Goal: Information Seeking & Learning: Learn about a topic

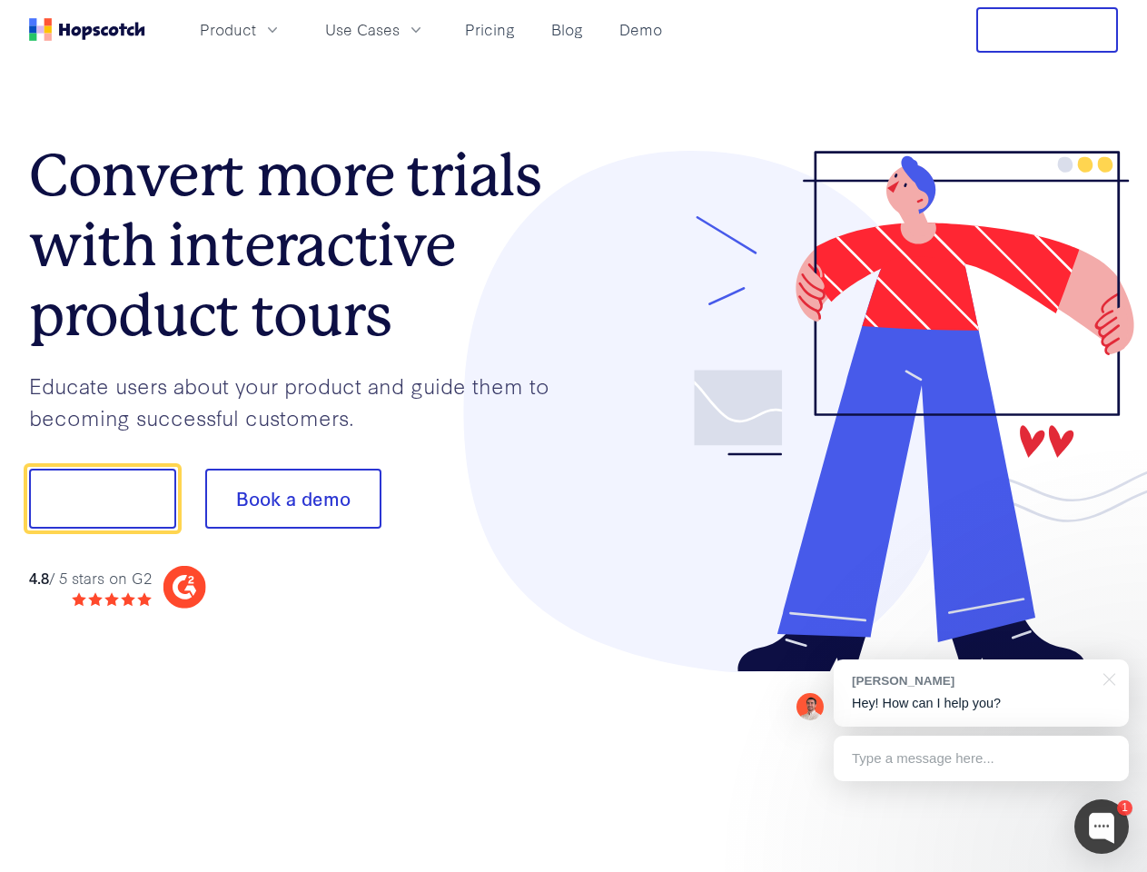
click at [574, 436] on div at bounding box center [846, 412] width 545 height 522
click at [256, 29] on span "Product" at bounding box center [228, 29] width 56 height 23
click at [400, 29] on span "Use Cases" at bounding box center [362, 29] width 74 height 23
click at [1047, 30] on button "Free Trial" at bounding box center [1048, 29] width 142 height 45
click at [102, 499] on button "Show me!" at bounding box center [102, 499] width 147 height 60
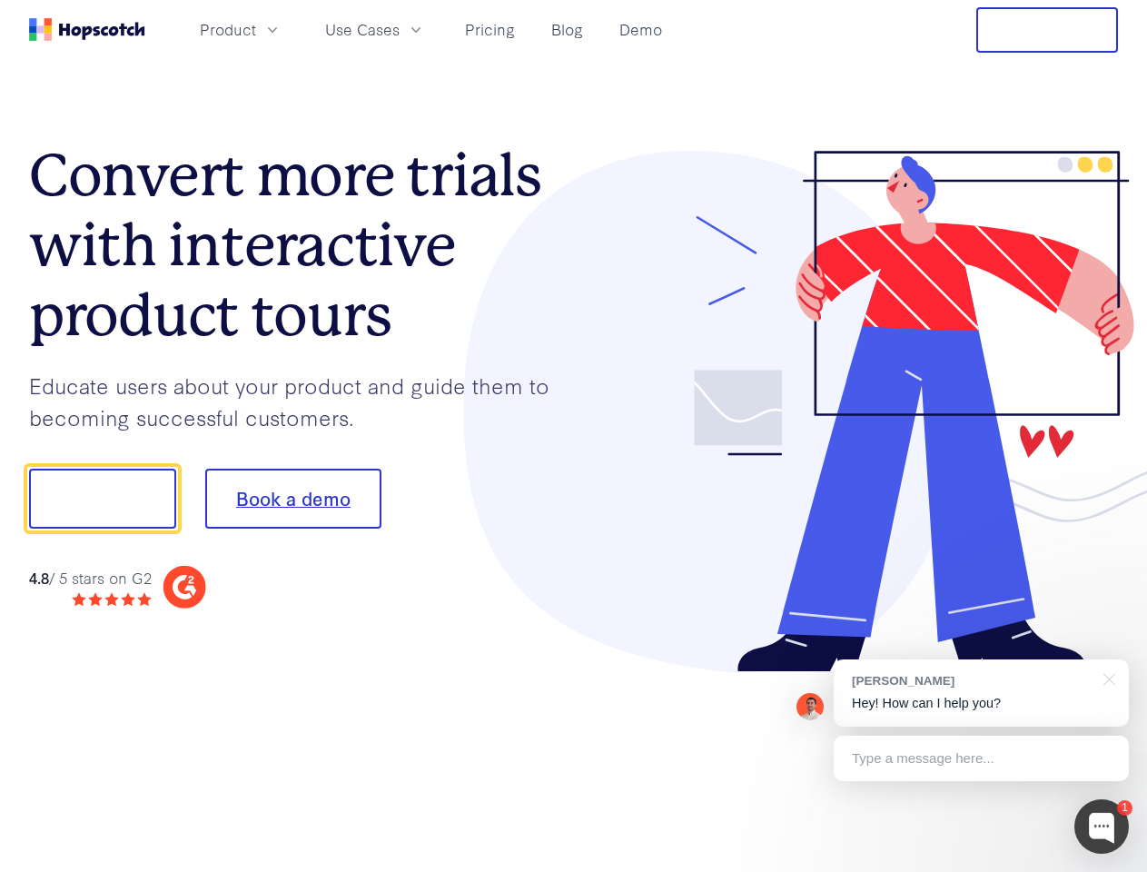
click at [293, 499] on button "Book a demo" at bounding box center [293, 499] width 176 height 60
click at [1102, 827] on div at bounding box center [1102, 826] width 55 height 55
click at [981, 693] on div "[PERSON_NAME] Hey! How can I help you?" at bounding box center [981, 692] width 295 height 67
click at [1106, 678] on div at bounding box center [1106, 677] width 45 height 37
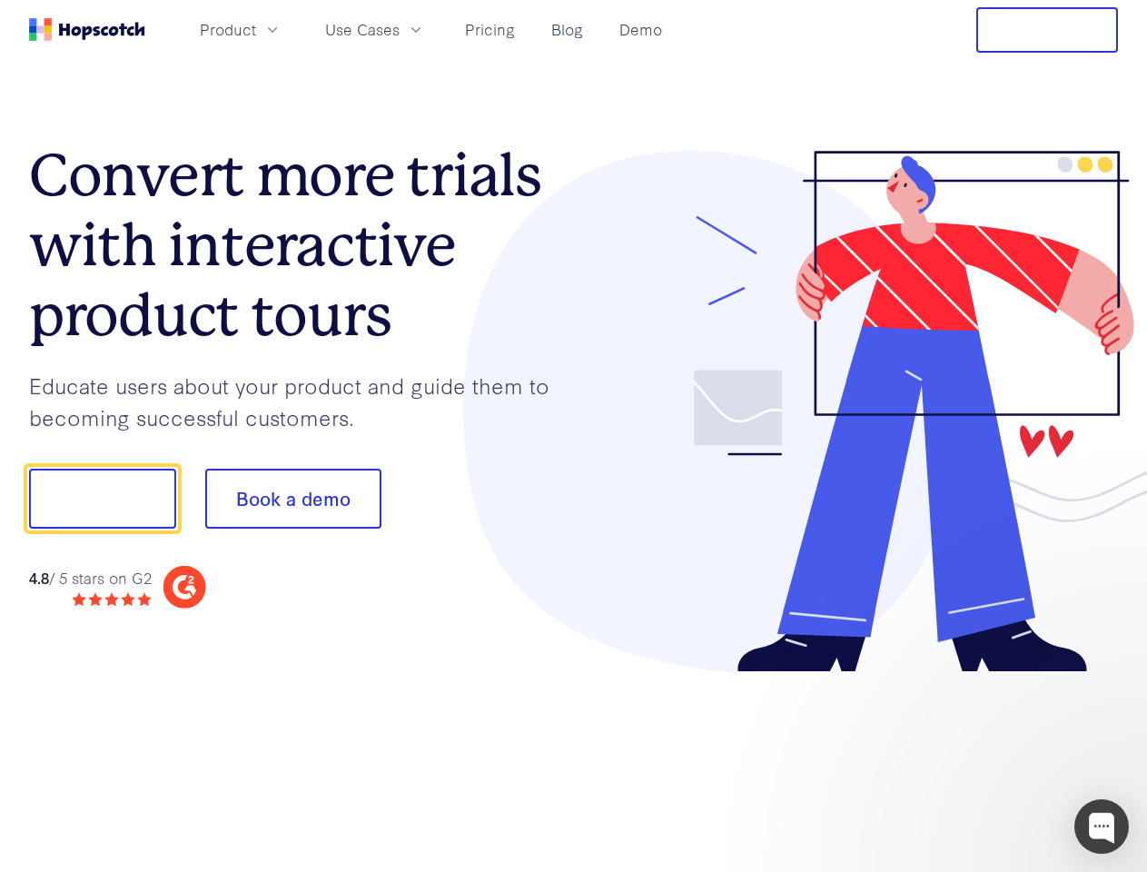
click at [981, 759] on div at bounding box center [958, 618] width 341 height 362
